Goal: Check status

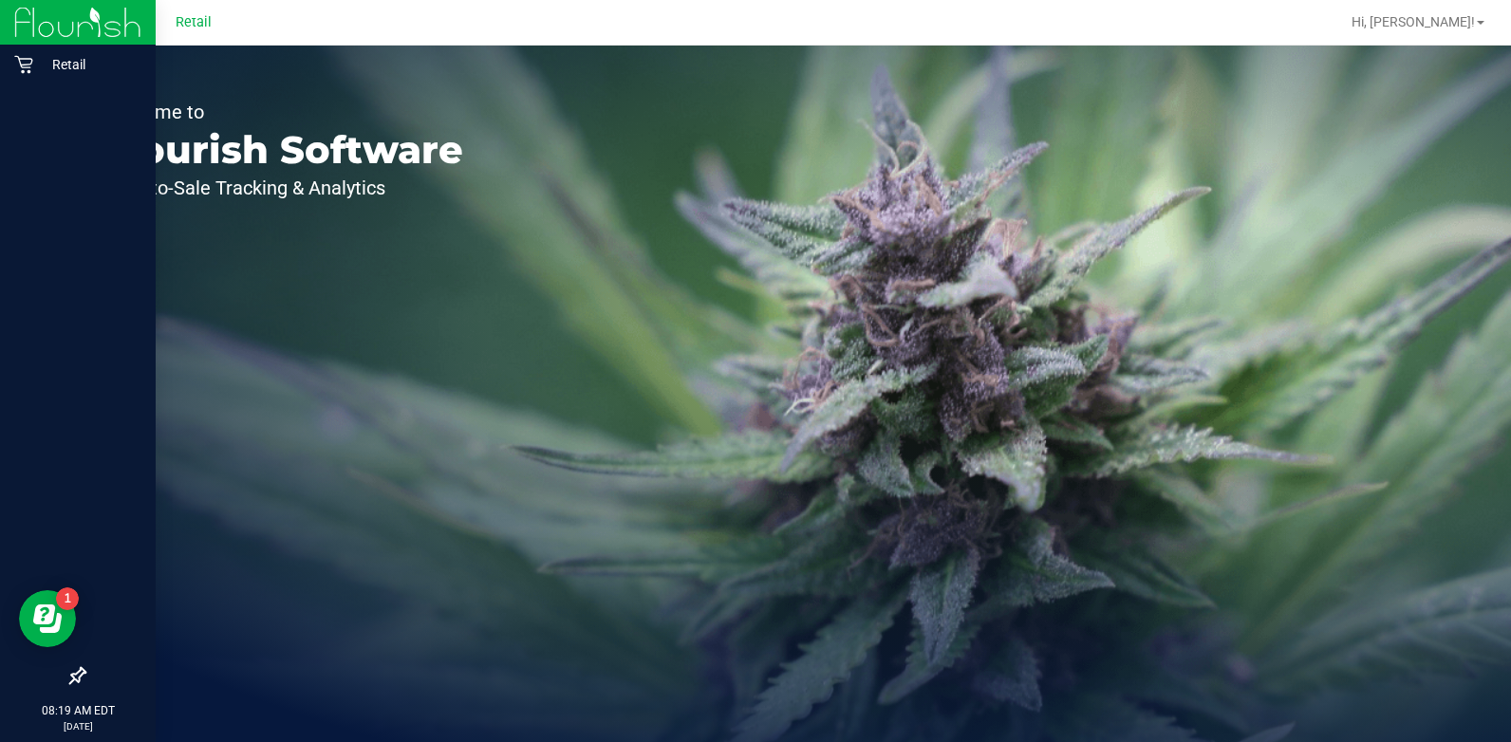
click at [21, 18] on img at bounding box center [77, 22] width 127 height 45
click at [57, 50] on div "Retail" at bounding box center [81, 65] width 150 height 38
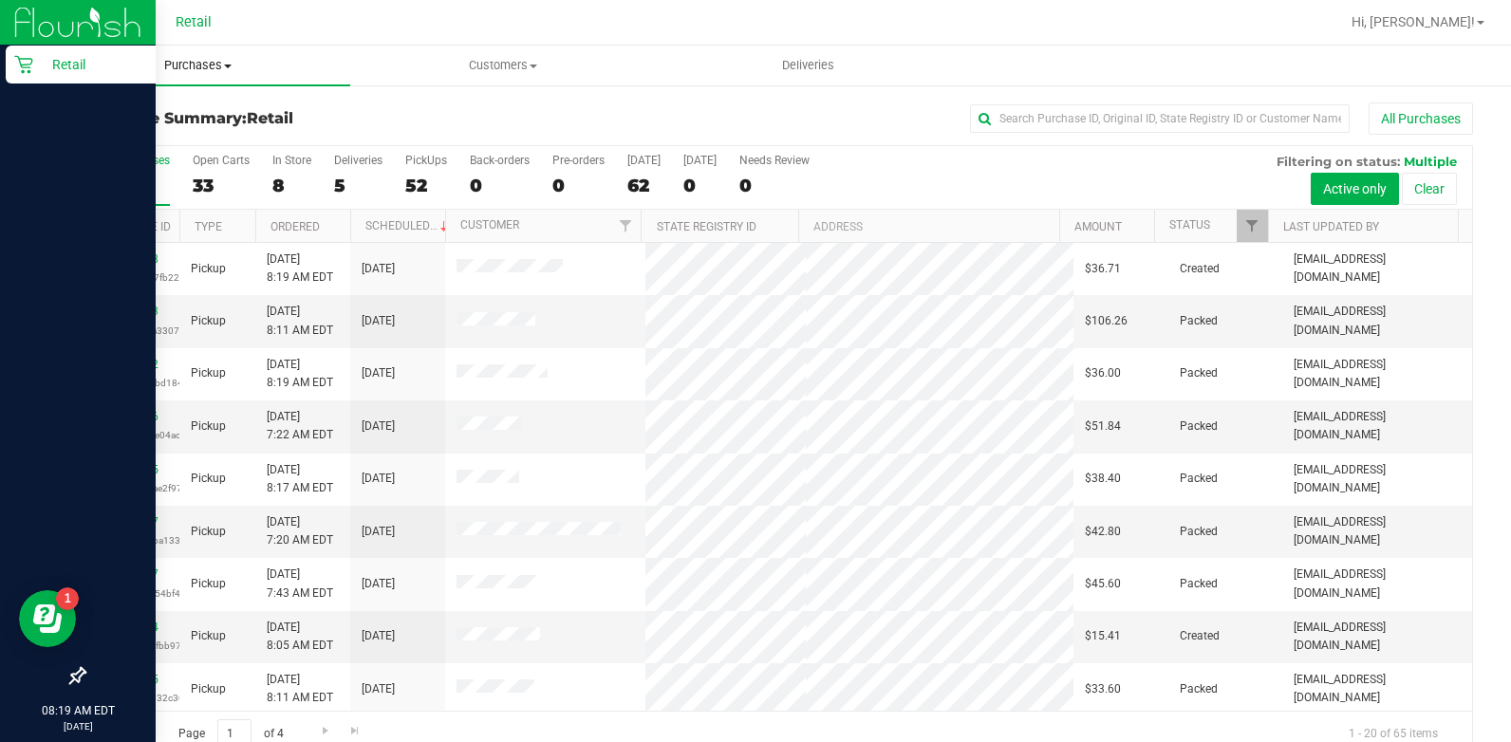
click at [180, 54] on uib-tab-heading "Purchases Summary of purchases Fulfillment All purchases" at bounding box center [198, 66] width 305 height 40
click at [184, 154] on li "All purchases" at bounding box center [198, 160] width 305 height 23
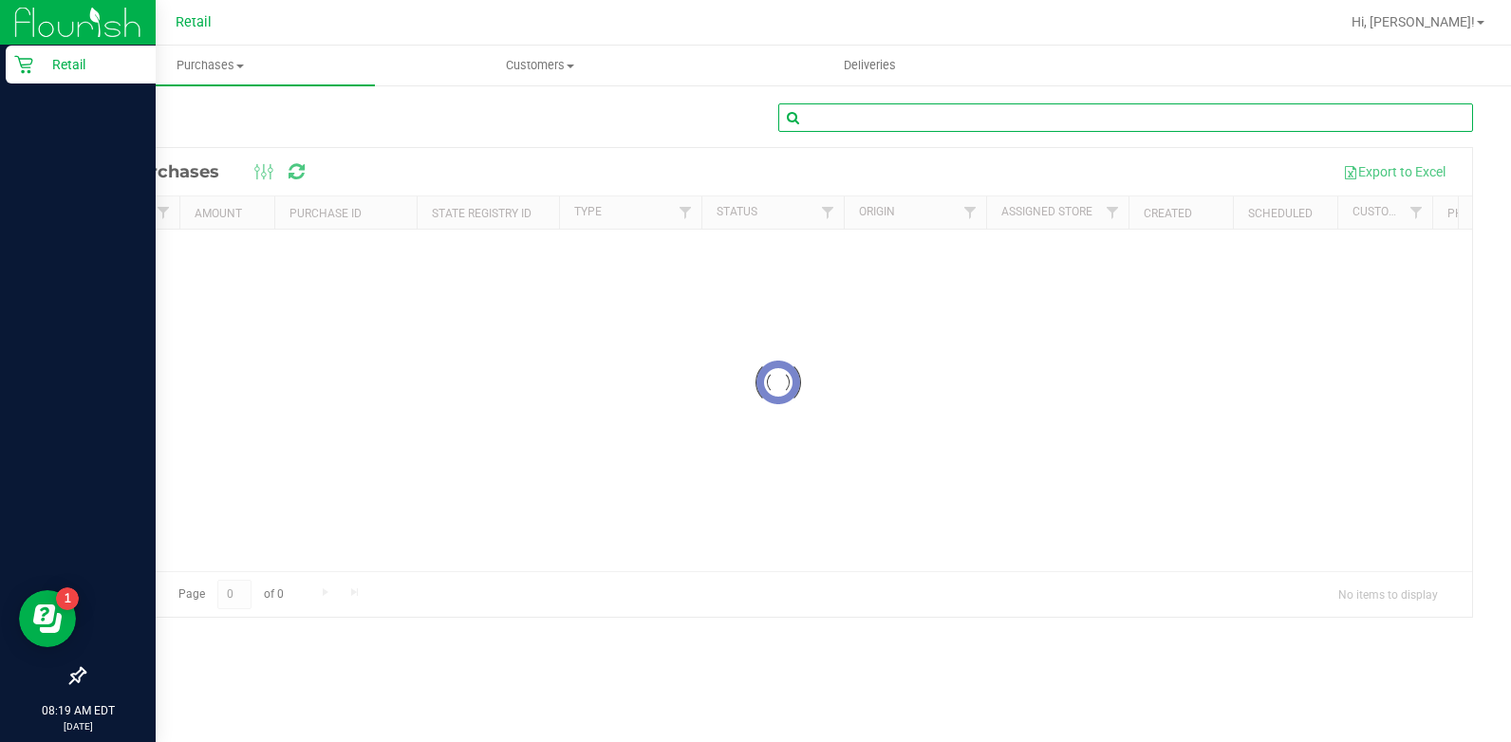
click at [1033, 114] on input "text" at bounding box center [1125, 117] width 695 height 28
type input "mass"
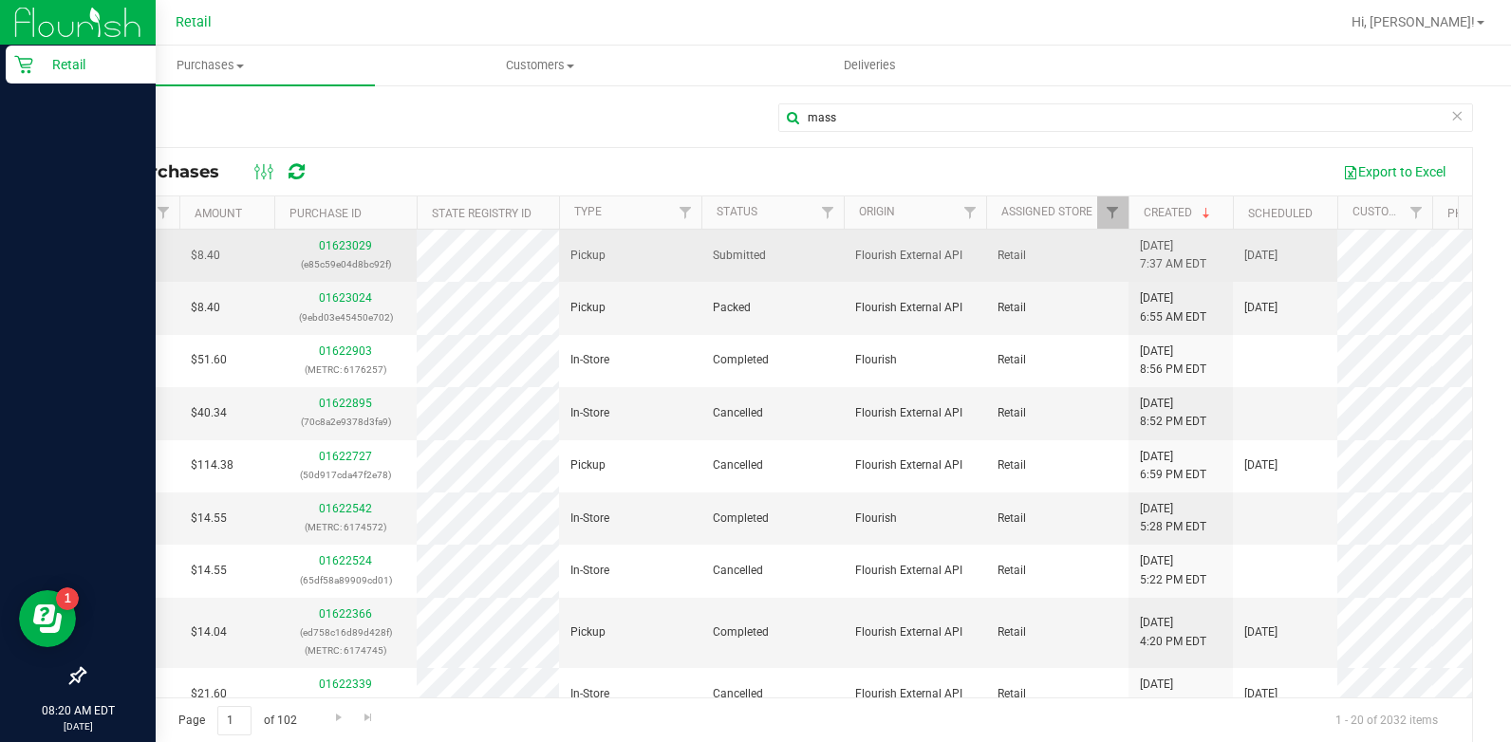
click at [352, 234] on td "01623029 (e85c59e04d8bc92f)" at bounding box center [345, 256] width 142 height 52
click at [359, 243] on link "01623029" at bounding box center [345, 245] width 53 height 13
